Goal: Transaction & Acquisition: Purchase product/service

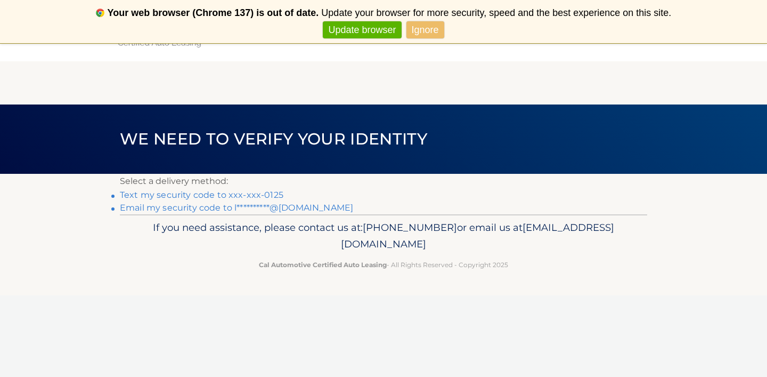
click at [264, 195] on link "Text my security code to xxx-xxx-0125" at bounding box center [202, 195] width 164 height 10
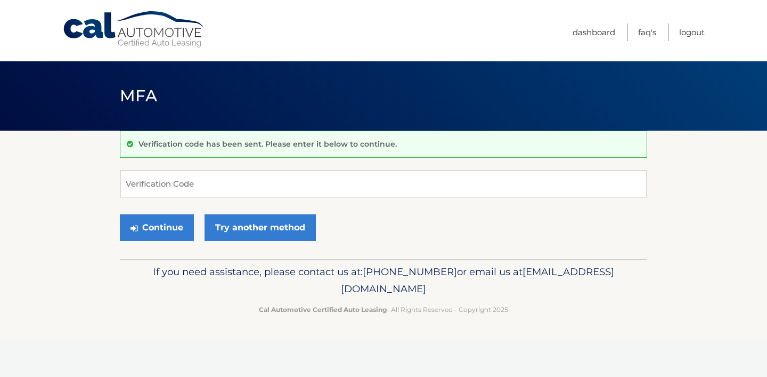
click at [264, 195] on input "Verification Code" at bounding box center [383, 183] width 527 height 27
type input "744813"
click at [172, 230] on button "Continue" at bounding box center [157, 227] width 74 height 27
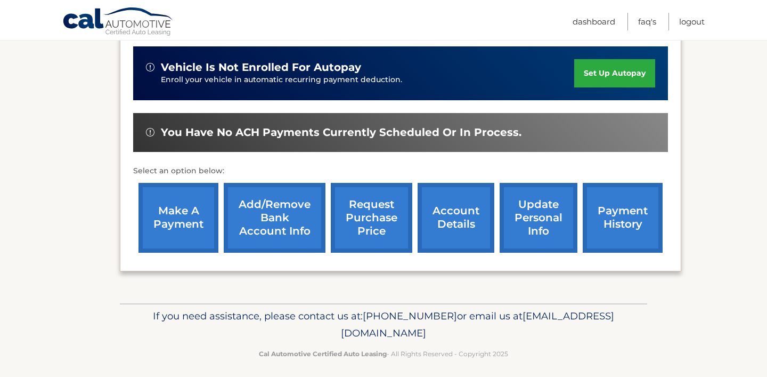
scroll to position [329, 0]
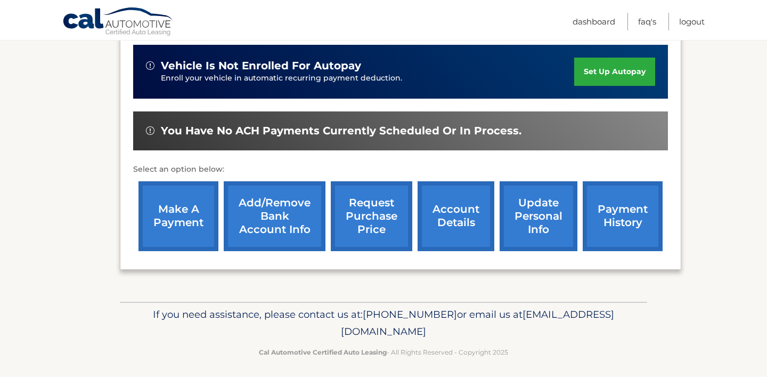
click at [173, 202] on link "make a payment" at bounding box center [178, 216] width 80 height 70
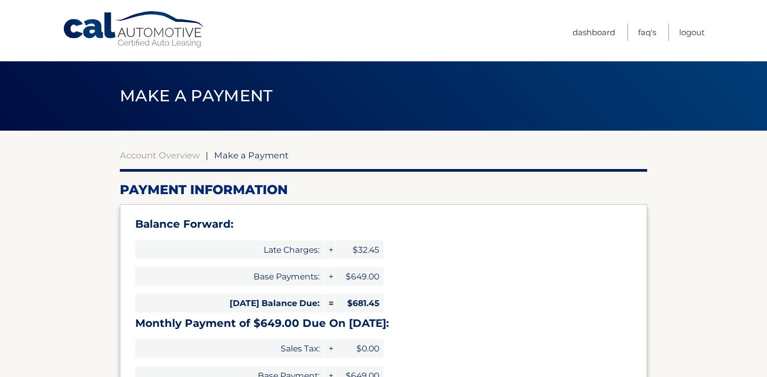
select select "ZDYwOWFhNjUtY2Q3OS00ZDc0LTg0NmEtMzg0MTkzYzRjNzQ2"
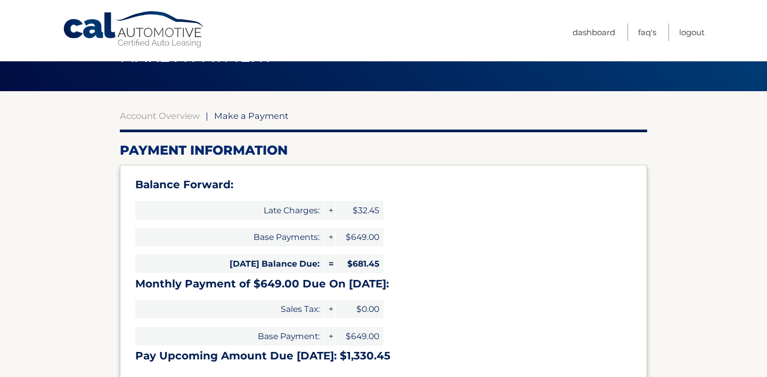
scroll to position [38, 0]
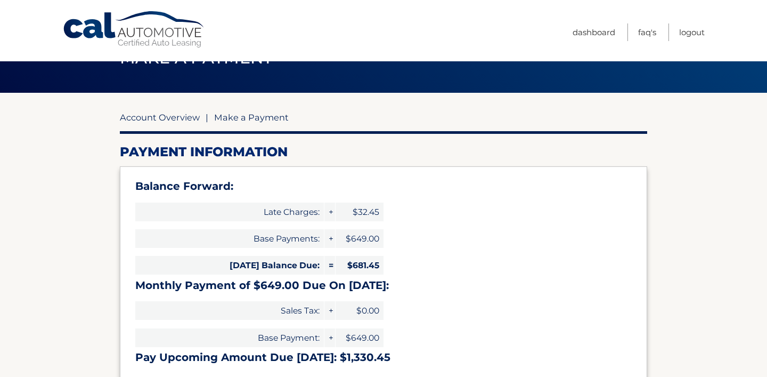
click at [176, 118] on link "Account Overview" at bounding box center [160, 117] width 80 height 11
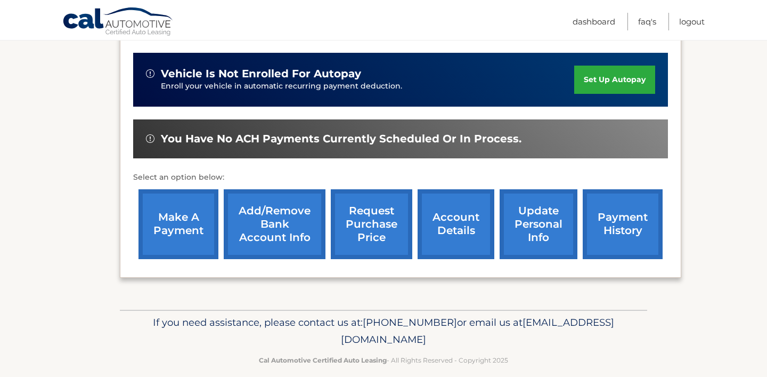
scroll to position [334, 0]
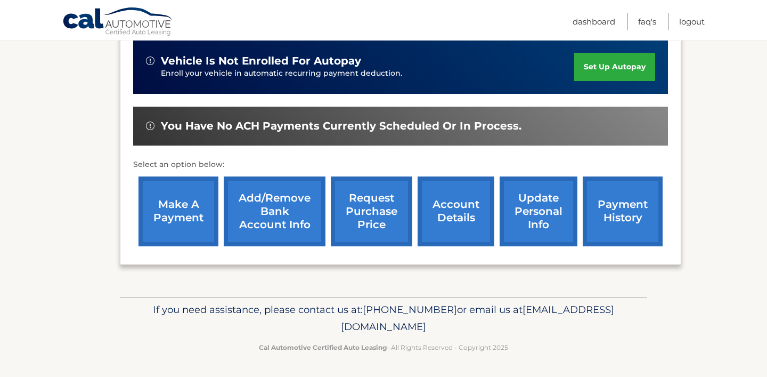
click at [615, 214] on link "payment history" at bounding box center [623, 211] width 80 height 70
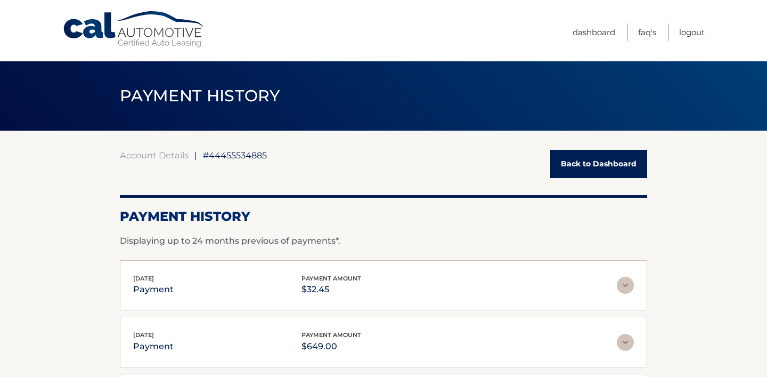
click at [584, 173] on link "Back to Dashboard" at bounding box center [598, 164] width 97 height 28
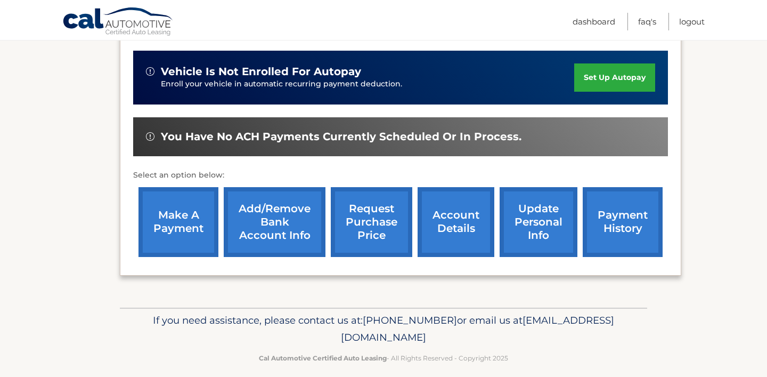
scroll to position [334, 0]
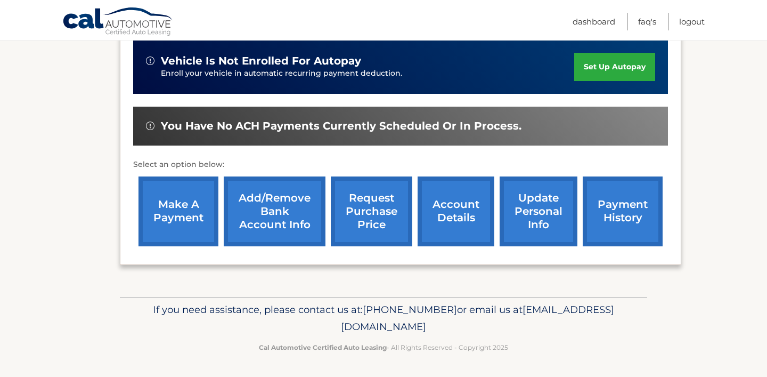
click at [182, 215] on link "make a payment" at bounding box center [178, 211] width 80 height 70
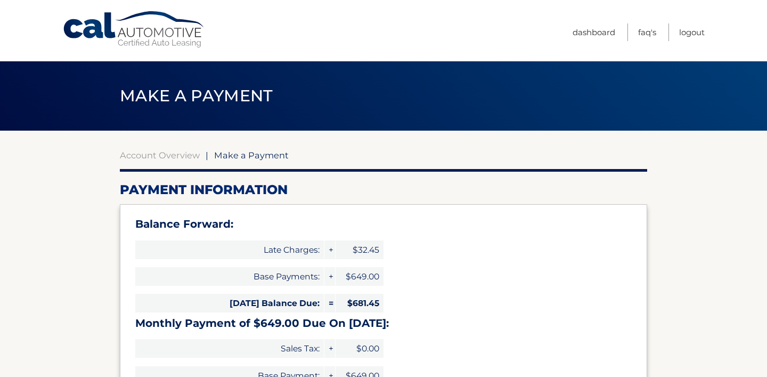
select select "ZDYwOWFhNjUtY2Q3OS00ZDc0LTg0NmEtMzg0MTkzYzRjNzQ2"
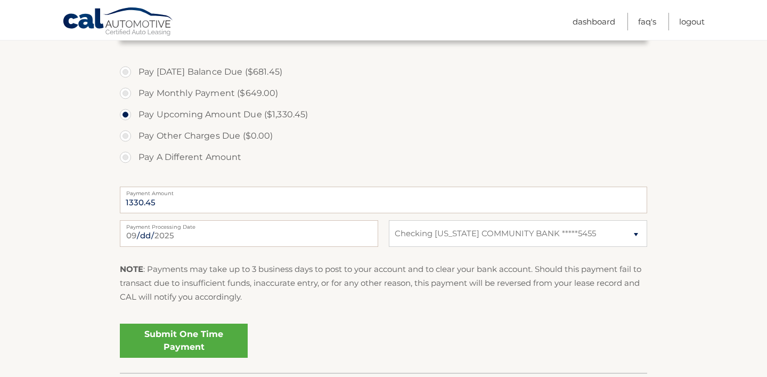
scroll to position [380, 0]
click at [181, 346] on link "Submit One Time Payment" at bounding box center [184, 340] width 128 height 34
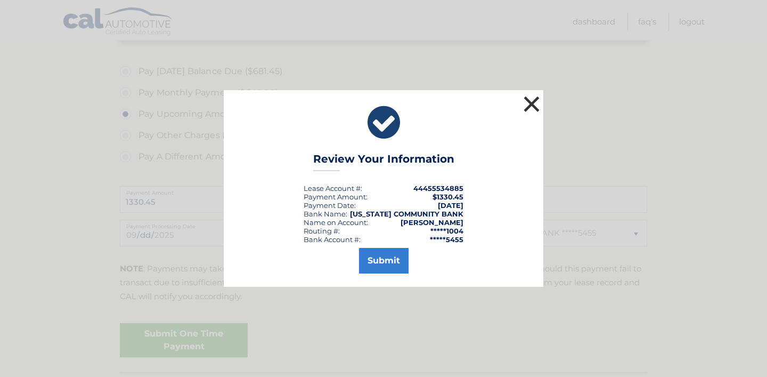
click at [527, 101] on button "×" at bounding box center [531, 103] width 21 height 21
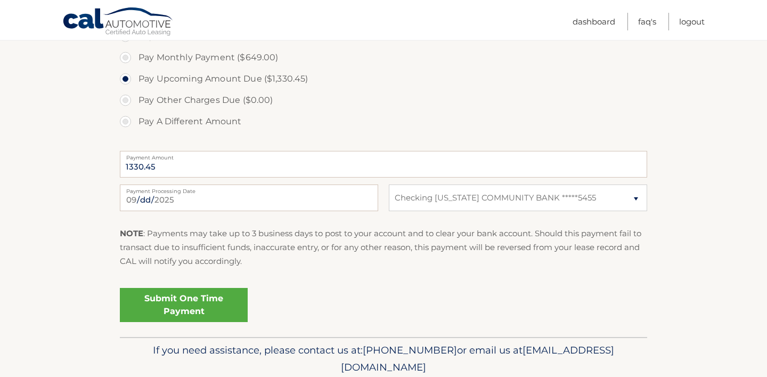
scroll to position [426, 0]
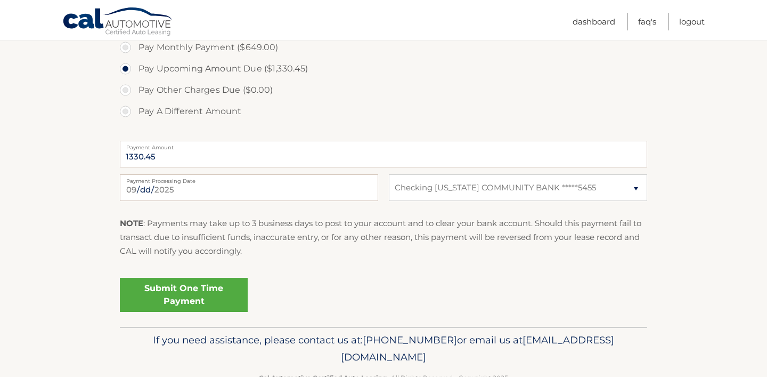
click at [200, 286] on link "Submit One Time Payment" at bounding box center [184, 294] width 128 height 34
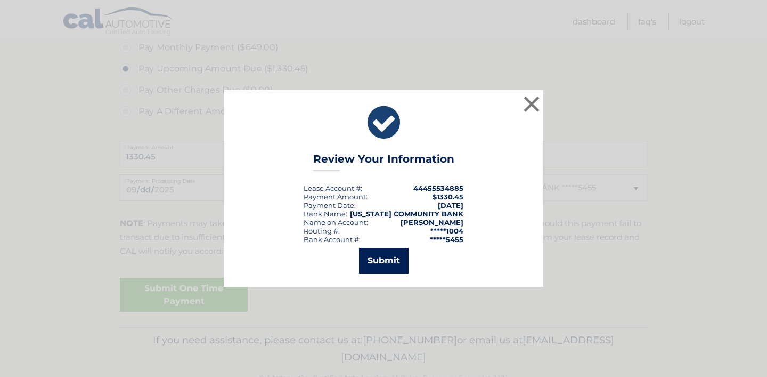
click at [388, 252] on button "Submit" at bounding box center [384, 261] width 50 height 26
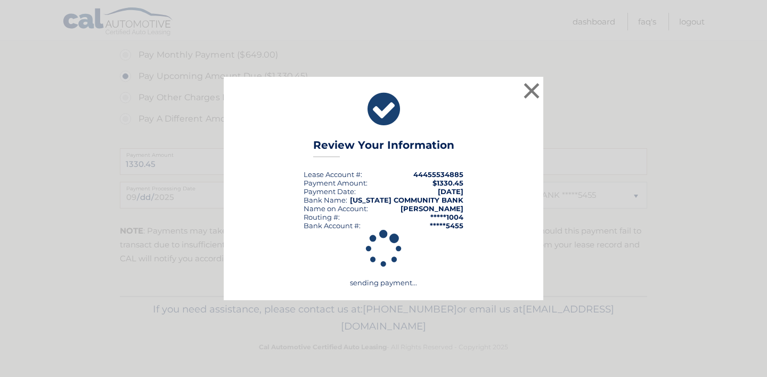
scroll to position [418, 0]
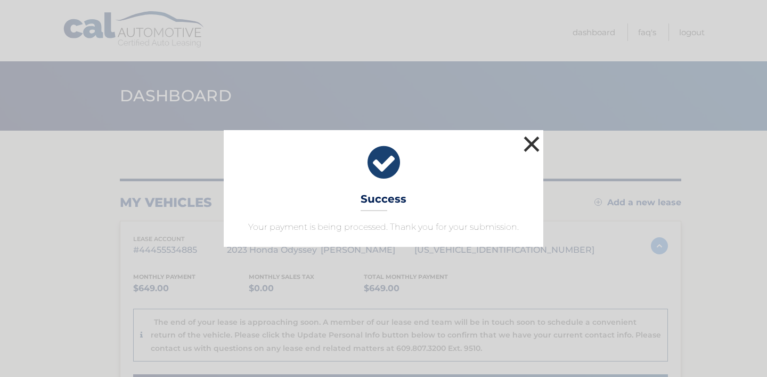
click at [529, 149] on button "×" at bounding box center [531, 143] width 21 height 21
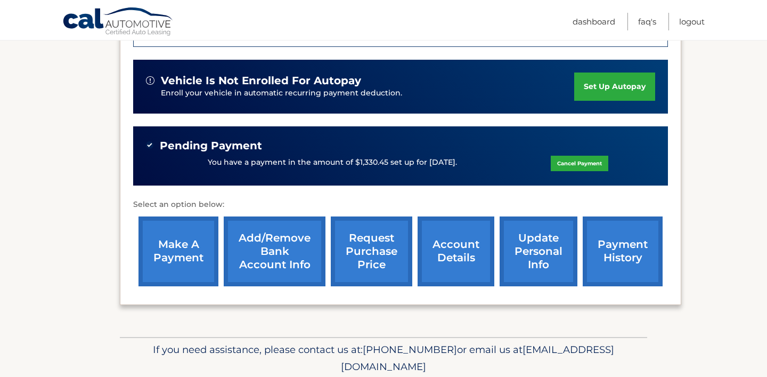
scroll to position [328, 0]
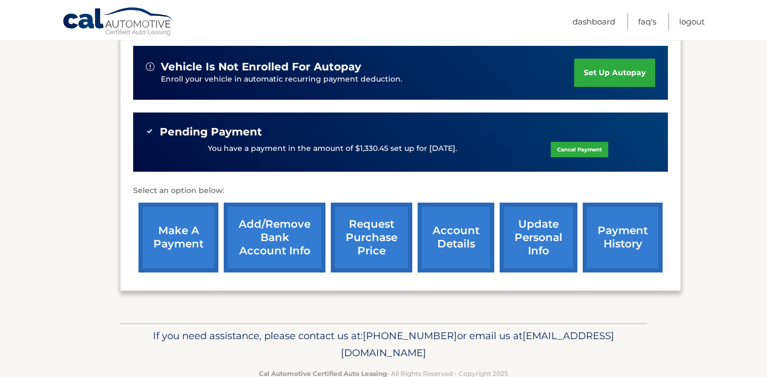
click at [590, 230] on link "payment history" at bounding box center [623, 237] width 80 height 70
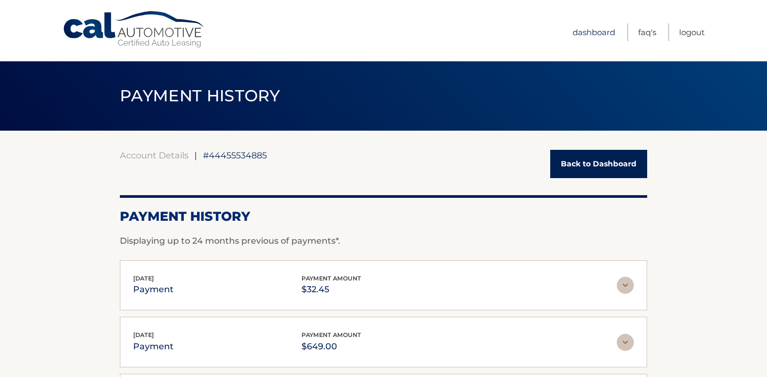
click at [589, 28] on link "Dashboard" at bounding box center [594, 32] width 43 height 18
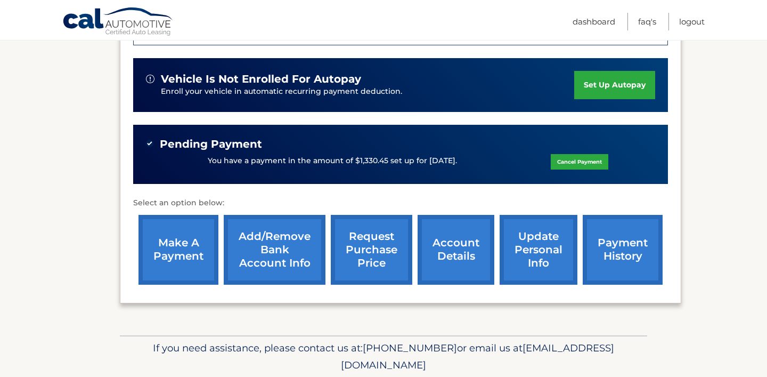
scroll to position [322, 0]
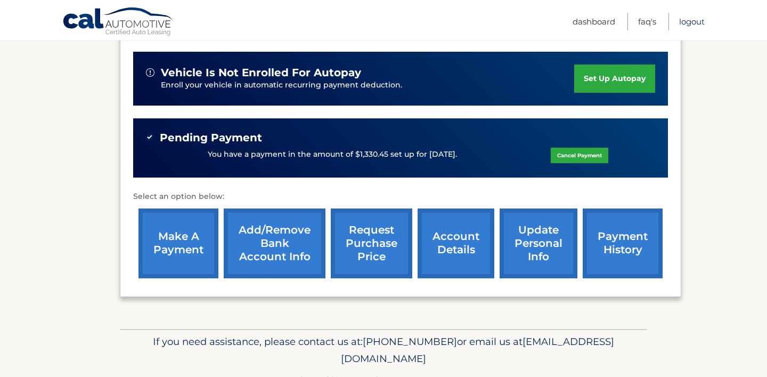
click at [686, 21] on link "Logout" at bounding box center [692, 22] width 26 height 18
